Goal: Communication & Community: Answer question/provide support

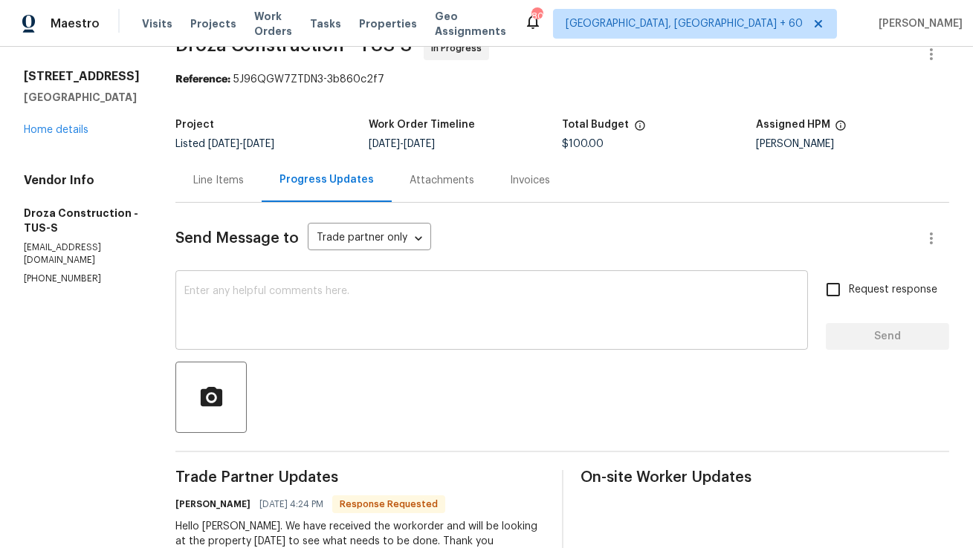
scroll to position [25, 0]
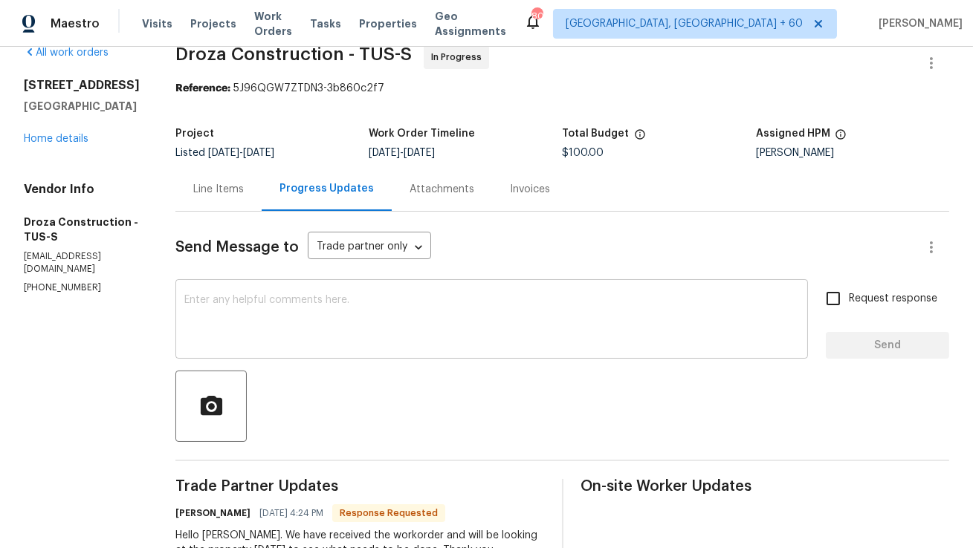
click at [382, 319] on textarea at bounding box center [491, 321] width 614 height 52
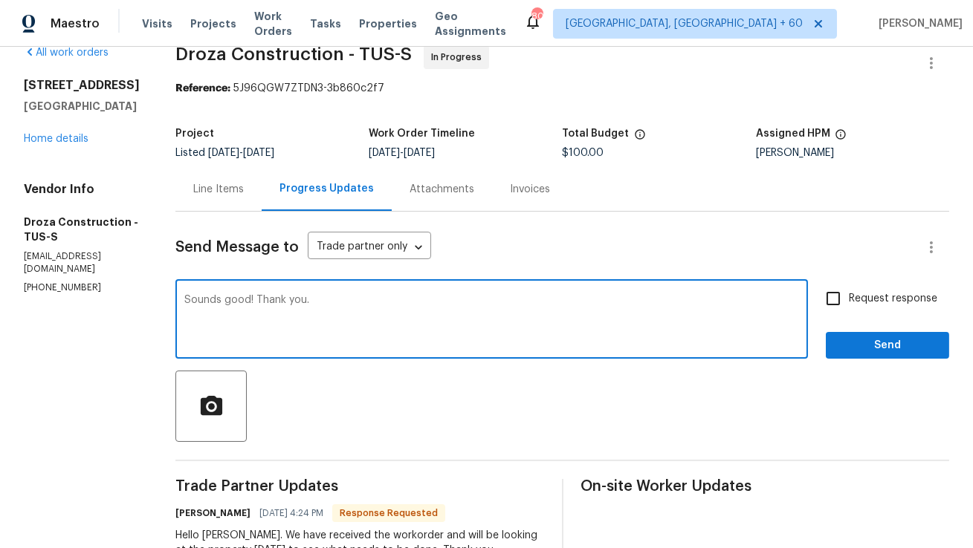
type textarea "Sounds good! Thank you."
click at [851, 343] on span "Send" at bounding box center [887, 346] width 100 height 19
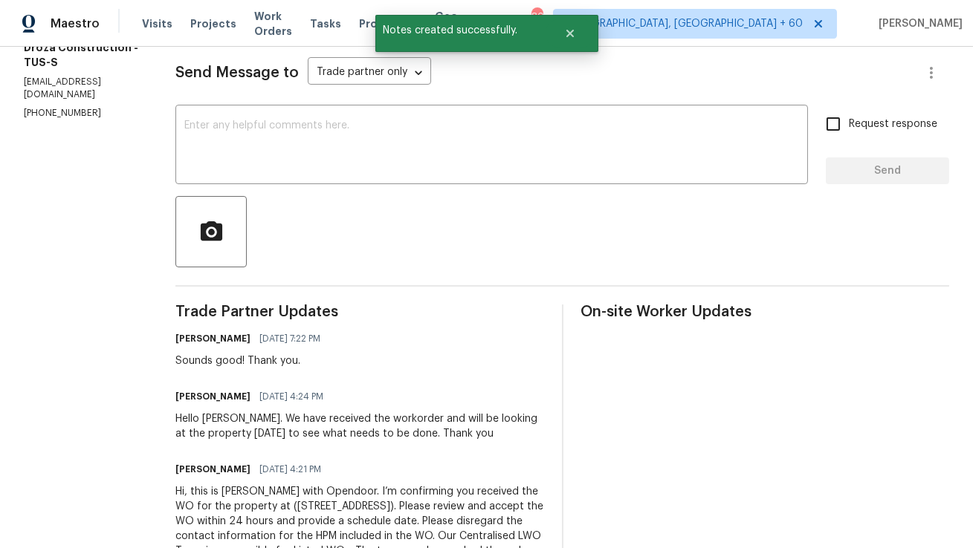
scroll to position [0, 0]
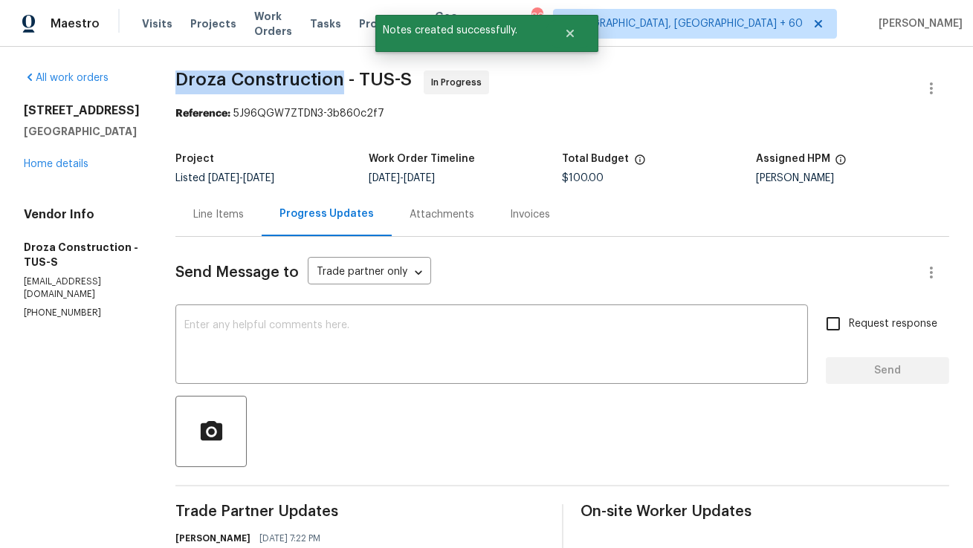
copy span "Droza Construction"
drag, startPoint x: 189, startPoint y: 80, endPoint x: 353, endPoint y: 76, distance: 163.5
click at [353, 76] on span "Droza Construction - TUS-S" at bounding box center [293, 80] width 236 height 18
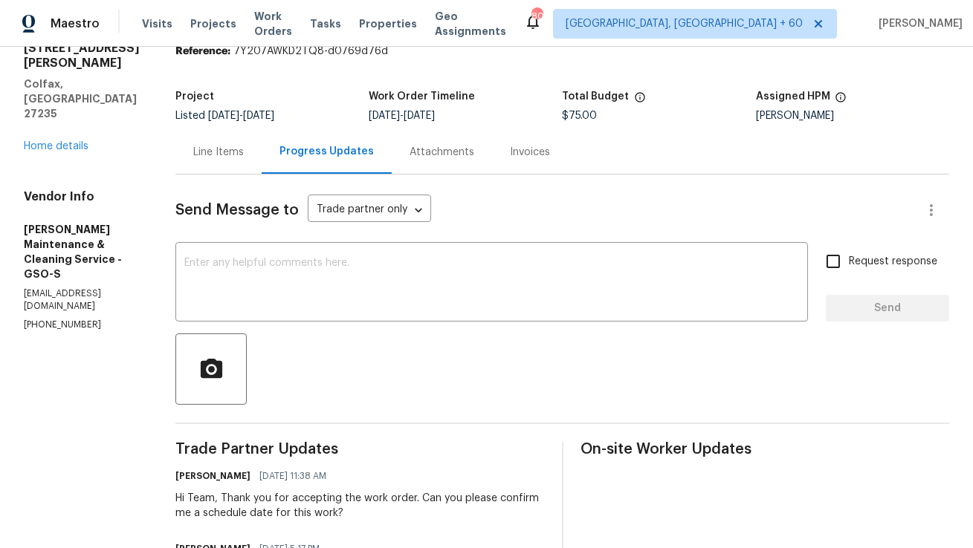
scroll to position [74, 0]
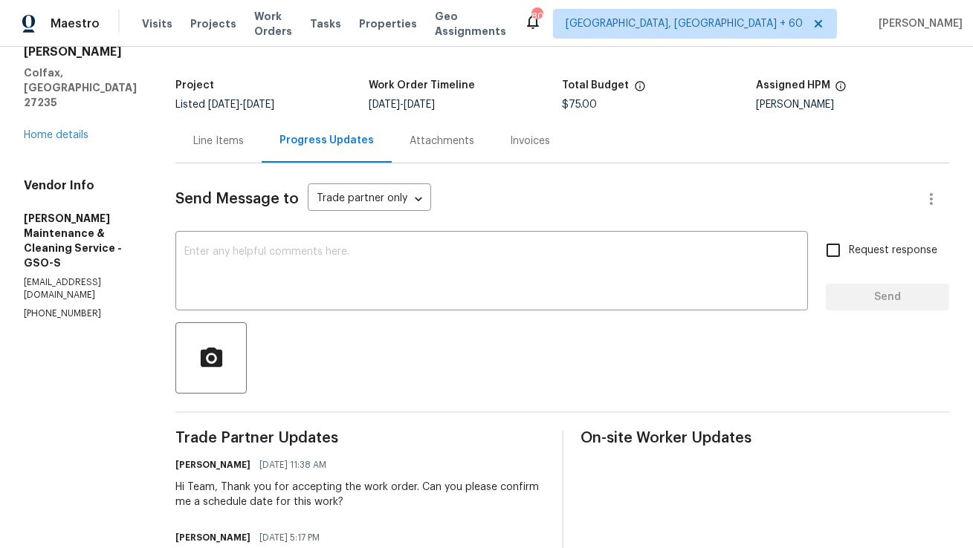
click at [256, 128] on div "Line Items" at bounding box center [218, 141] width 86 height 44
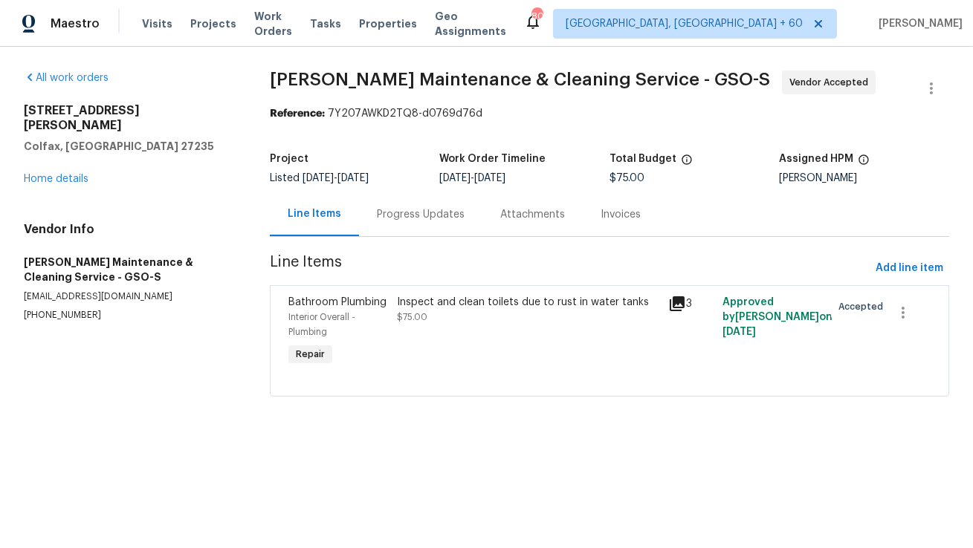
click at [395, 224] on div "Progress Updates" at bounding box center [420, 214] width 123 height 44
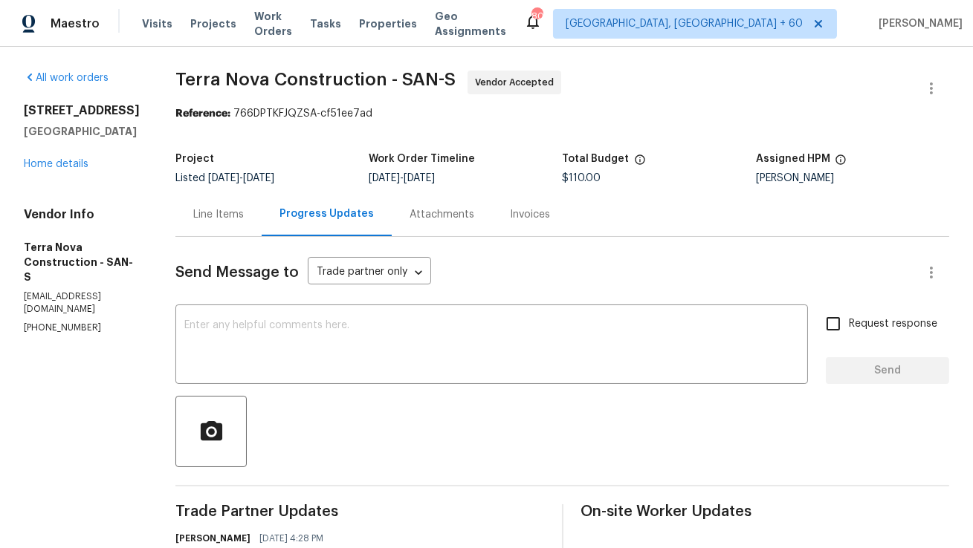
click at [262, 223] on div "Line Items" at bounding box center [218, 214] width 86 height 44
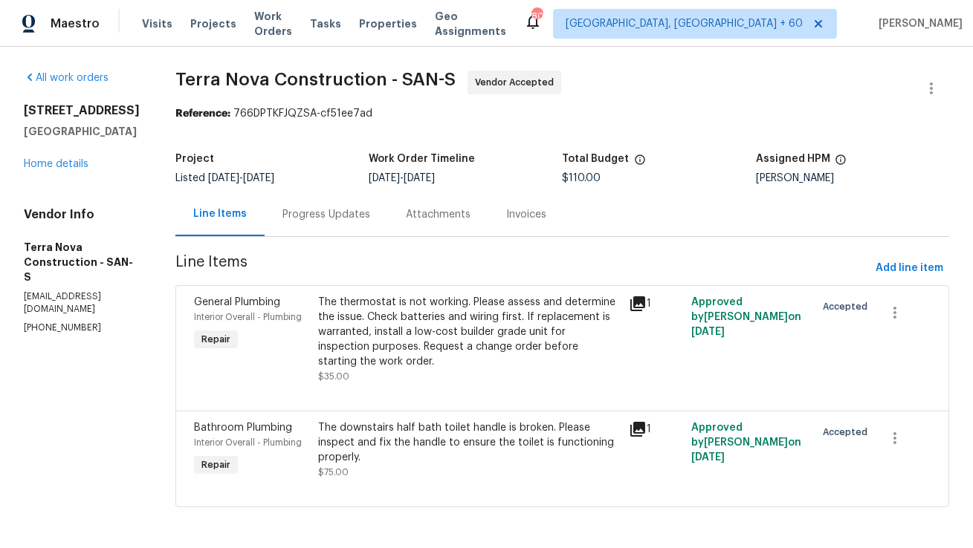
click at [370, 218] on div "Progress Updates" at bounding box center [326, 214] width 88 height 15
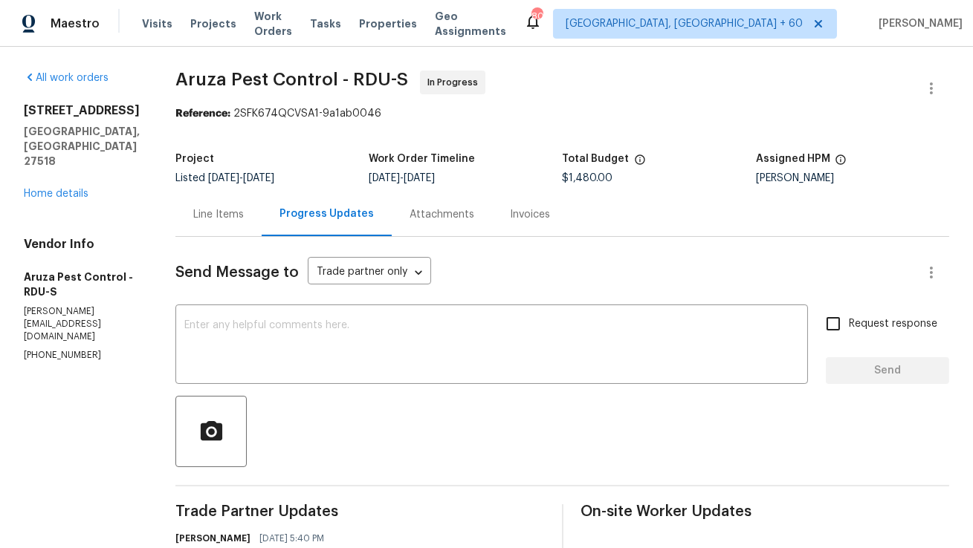
click at [212, 228] on div "Line Items" at bounding box center [218, 214] width 86 height 44
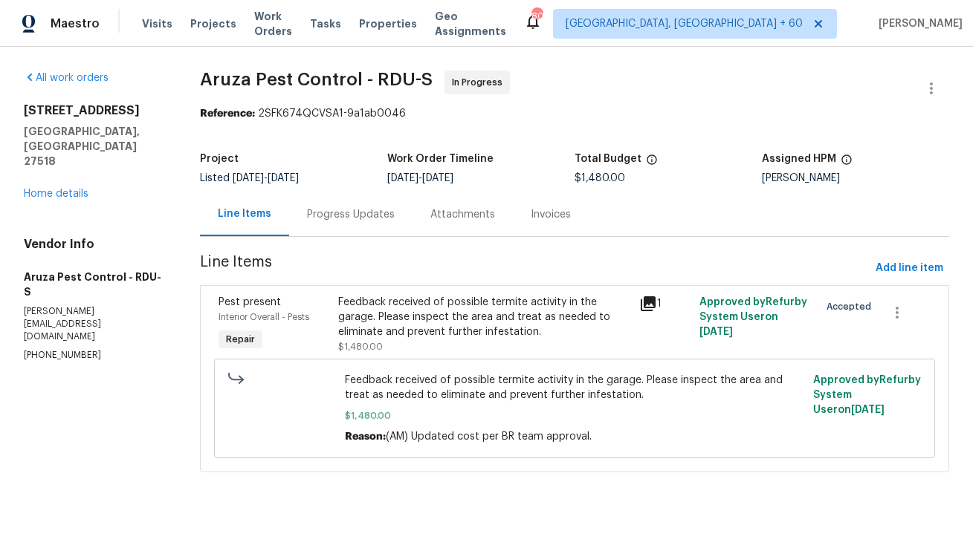
click at [377, 222] on div "Progress Updates" at bounding box center [350, 214] width 123 height 44
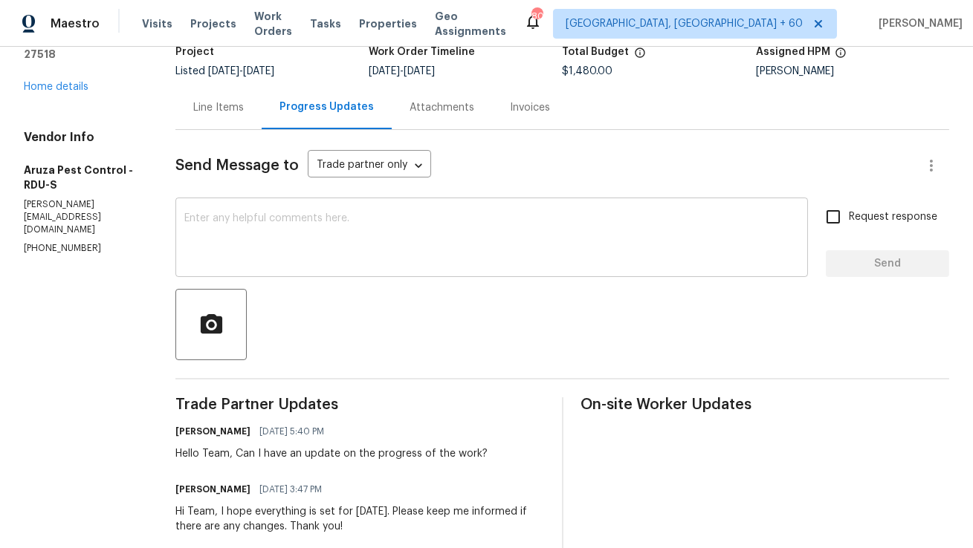
scroll to position [140, 0]
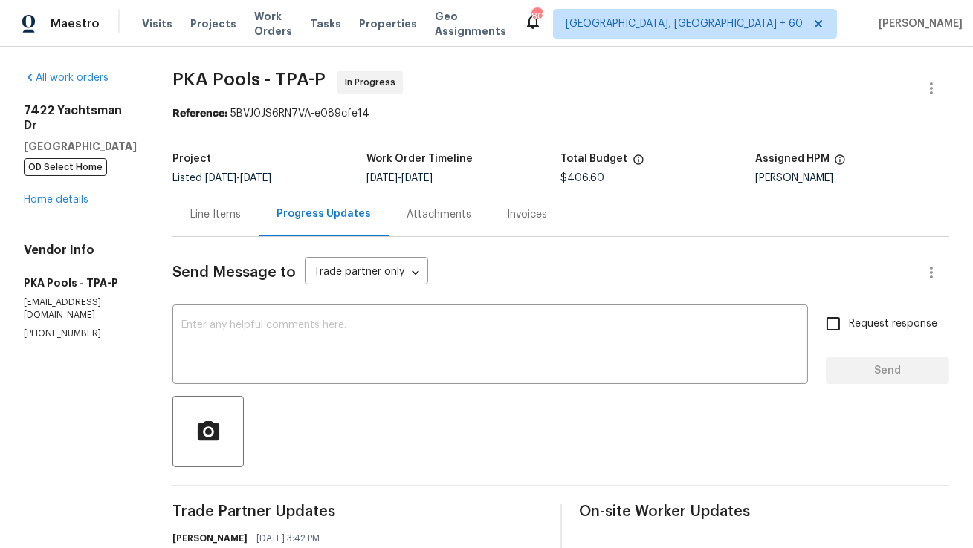
click at [218, 213] on div "Line Items" at bounding box center [215, 214] width 86 height 44
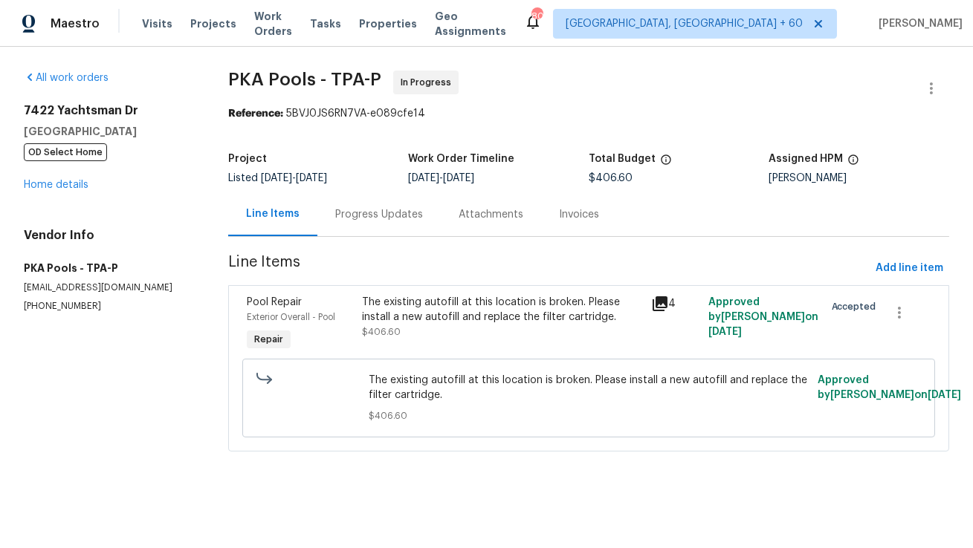
click at [377, 215] on div "Progress Updates" at bounding box center [379, 214] width 88 height 15
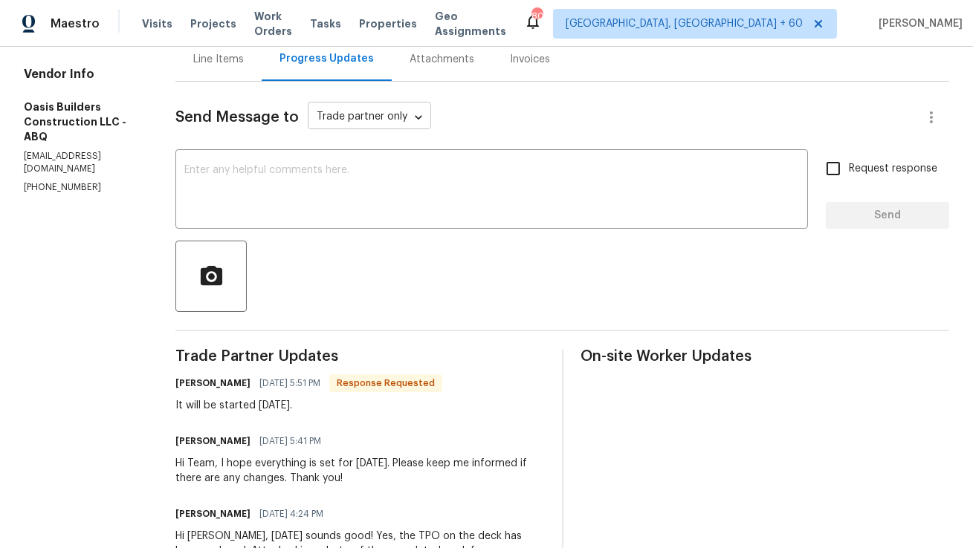
scroll to position [156, 0]
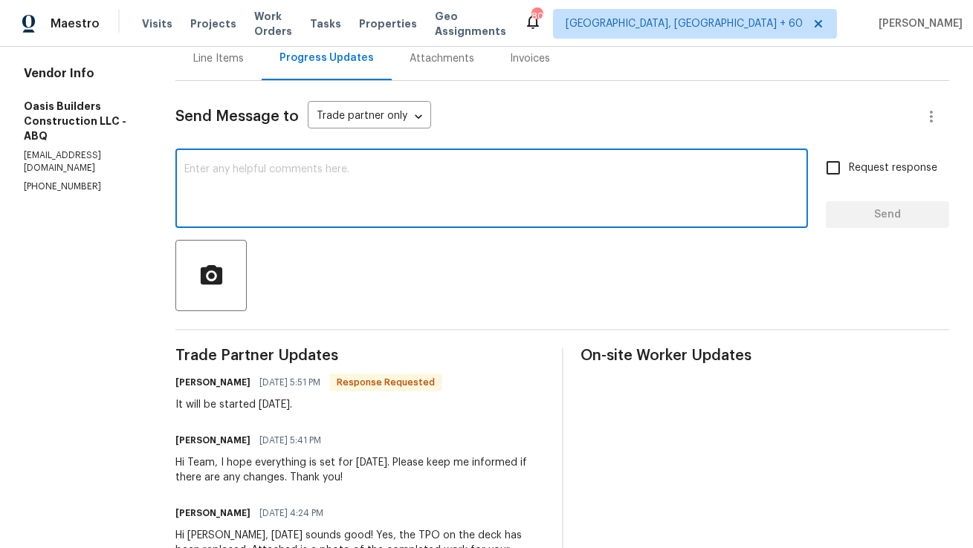
click at [395, 201] on textarea at bounding box center [491, 190] width 614 height 52
type textarea "Sounds good! Thank you."
click at [873, 203] on button "Send" at bounding box center [886, 214] width 123 height 27
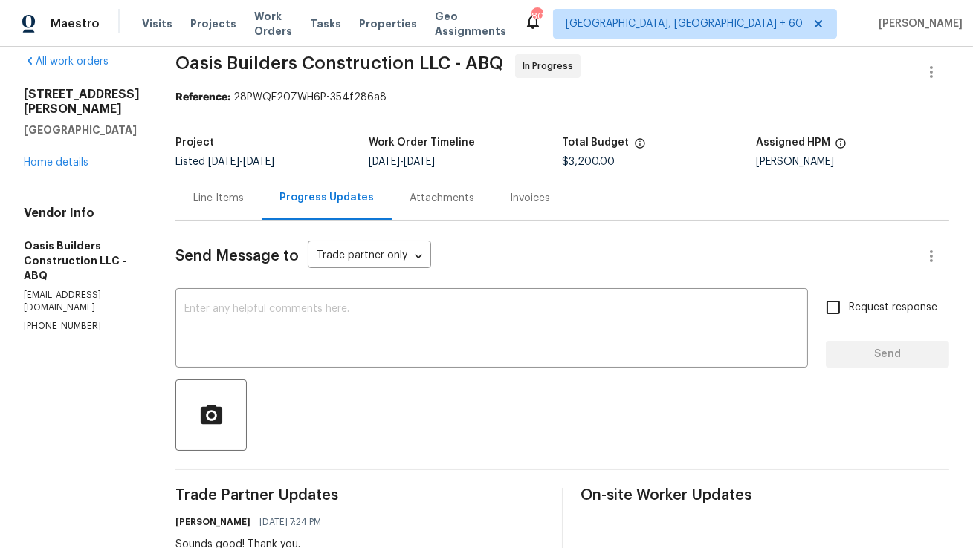
scroll to position [0, 0]
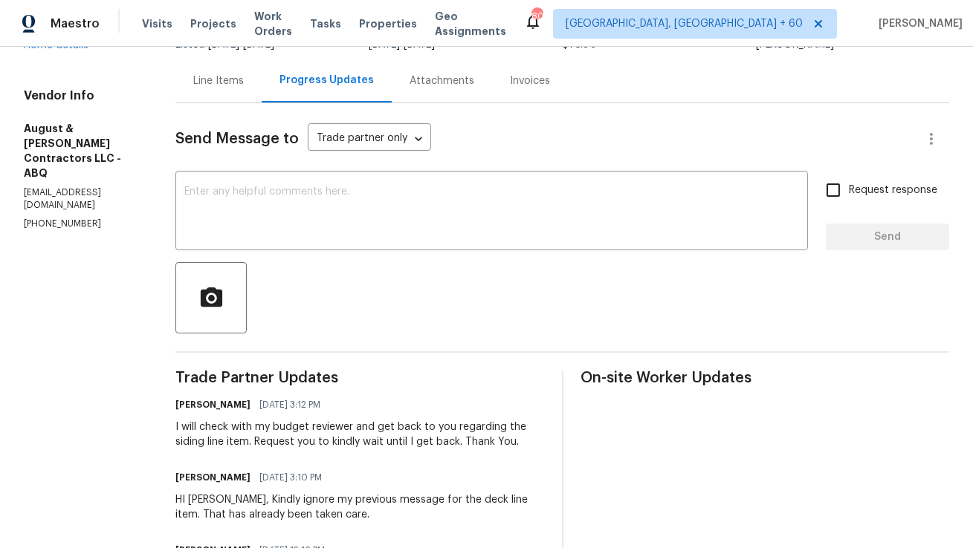
scroll to position [166, 0]
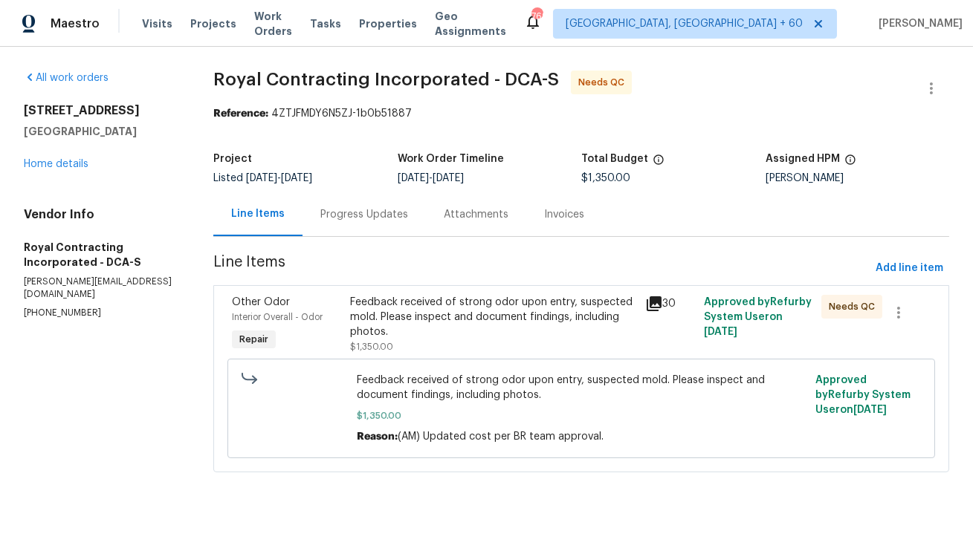
click at [368, 224] on div "Progress Updates" at bounding box center [363, 214] width 123 height 44
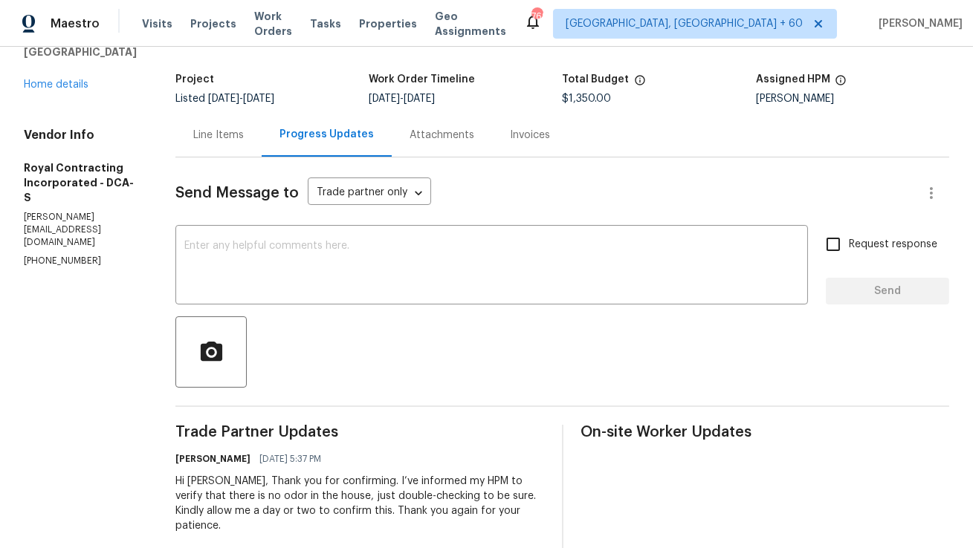
scroll to position [87, 0]
